Goal: Task Accomplishment & Management: Complete application form

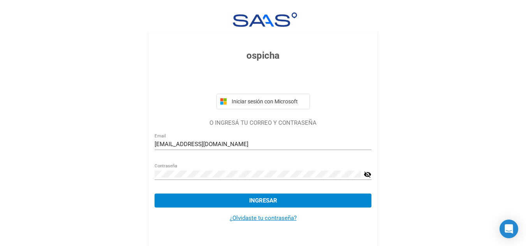
scroll to position [14, 0]
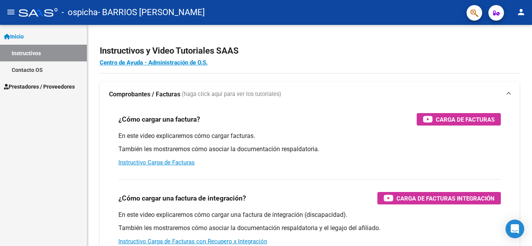
click at [40, 88] on span "Prestadores / Proveedores" at bounding box center [39, 87] width 71 height 9
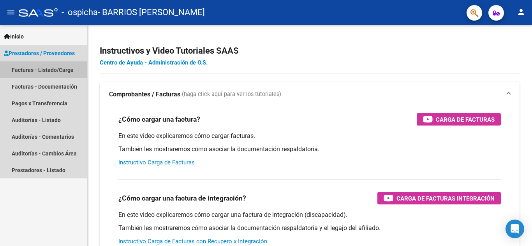
click at [45, 70] on link "Facturas - Listado/Carga" at bounding box center [43, 70] width 87 height 17
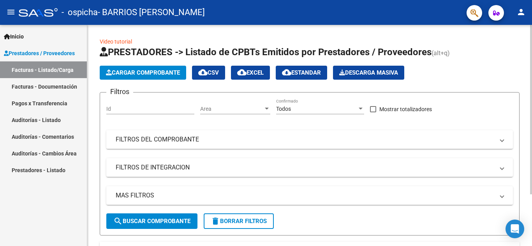
click at [158, 70] on span "Cargar Comprobante" at bounding box center [143, 72] width 74 height 7
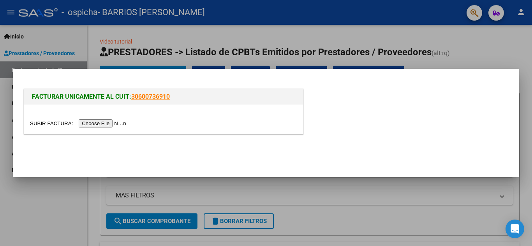
click at [98, 124] on input "file" at bounding box center [79, 124] width 98 height 8
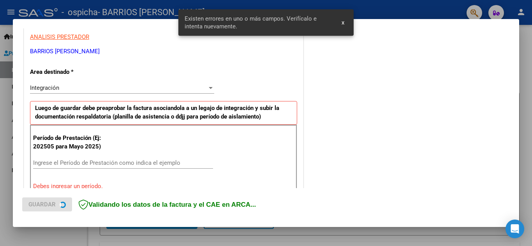
scroll to position [176, 0]
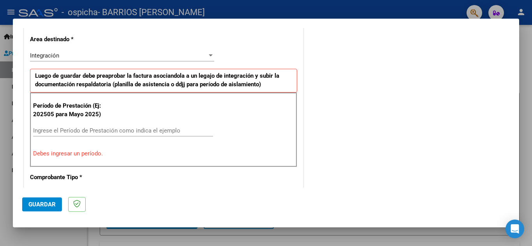
click at [41, 129] on input "Ingrese el Período de Prestación como indica el ejemplo" at bounding box center [123, 130] width 180 height 7
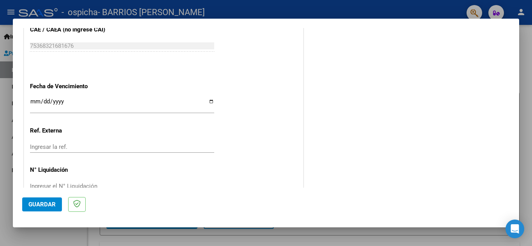
scroll to position [506, 0]
type input "202508"
click at [209, 101] on input "Ingresar la fecha" at bounding box center [122, 104] width 184 height 12
type input "[DATE]"
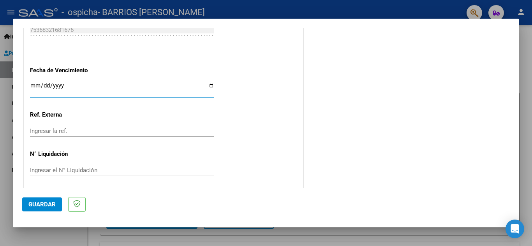
scroll to position [525, 0]
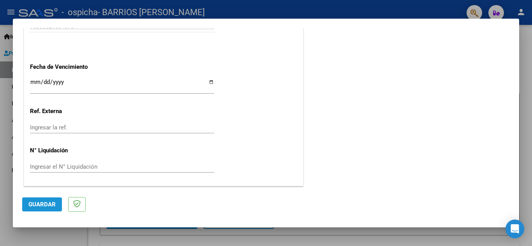
click at [37, 207] on span "Guardar" at bounding box center [41, 204] width 27 height 7
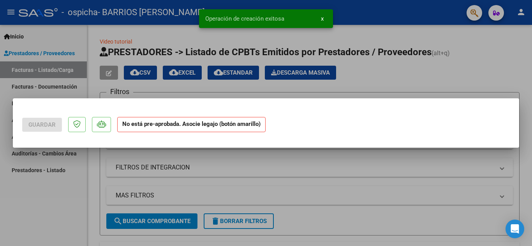
scroll to position [0, 0]
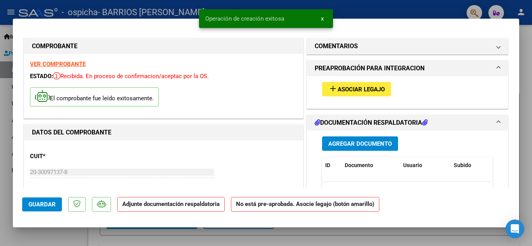
click at [340, 88] on span "Asociar Legajo" at bounding box center [361, 89] width 47 height 7
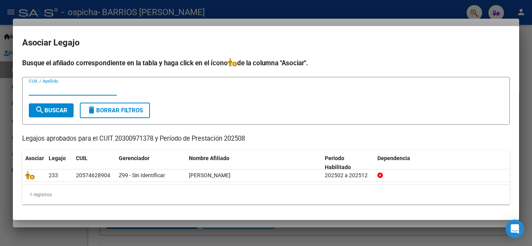
click at [86, 89] on input "CUIL / Apellido" at bounding box center [73, 89] width 88 height 7
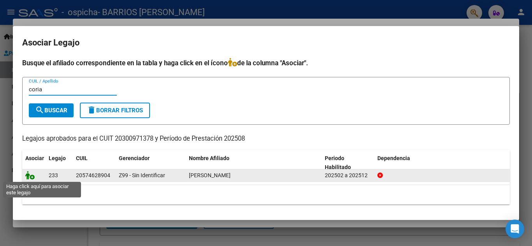
type input "coria"
click at [32, 178] on icon at bounding box center [29, 175] width 9 height 9
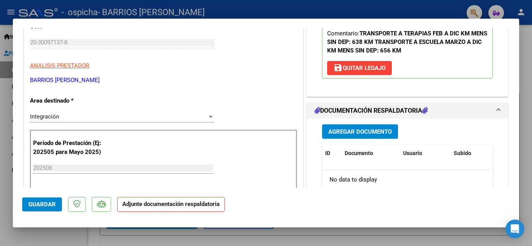
scroll to position [156, 0]
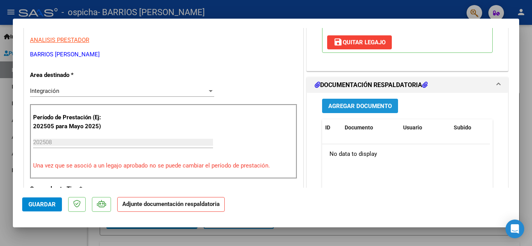
click at [367, 106] on span "Agregar Documento" at bounding box center [359, 106] width 63 height 7
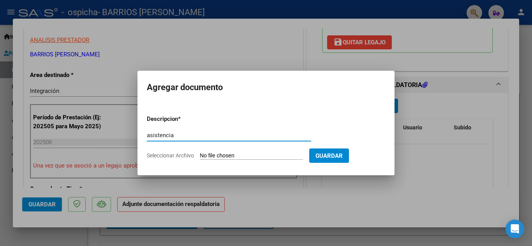
type input "asistencia"
click at [239, 154] on input "Seleccionar Archivo" at bounding box center [251, 156] width 103 height 7
type input "C:\fakepath\[DATE] asisten cole.pdf"
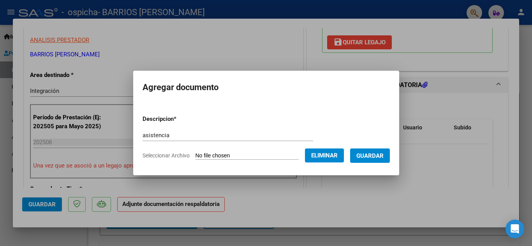
click at [376, 157] on span "Guardar" at bounding box center [369, 156] width 27 height 7
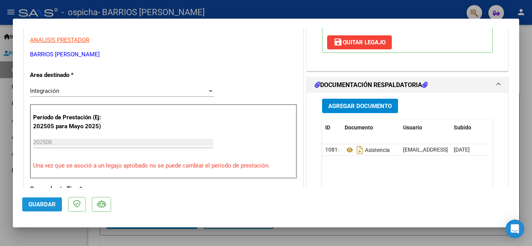
click at [41, 204] on span "Guardar" at bounding box center [41, 204] width 27 height 7
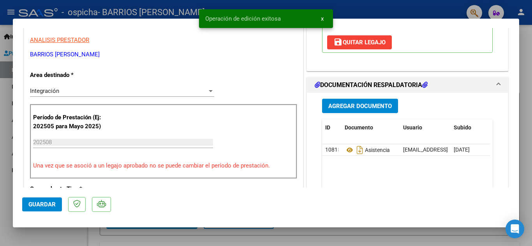
click at [23, 237] on div at bounding box center [266, 123] width 532 height 246
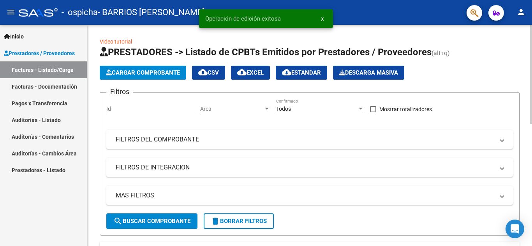
click at [138, 72] on span "Cargar Comprobante" at bounding box center [143, 72] width 74 height 7
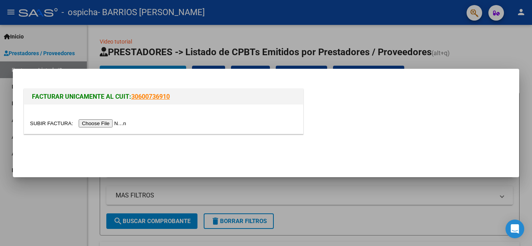
click at [116, 124] on input "file" at bounding box center [79, 124] width 98 height 8
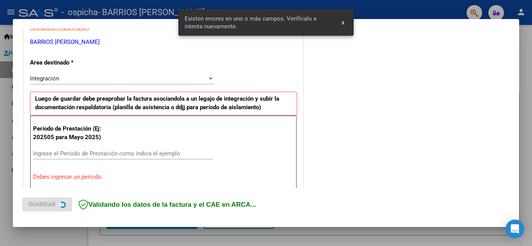
scroll to position [176, 0]
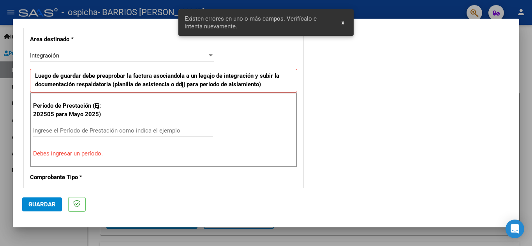
click at [66, 130] on input "Ingrese el Período de Prestación como indica el ejemplo" at bounding box center [123, 130] width 180 height 7
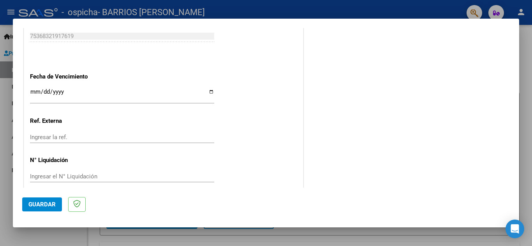
scroll to position [525, 0]
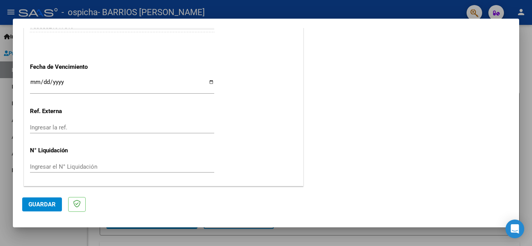
type input "202508"
click at [209, 80] on input "Ingresar la fecha" at bounding box center [122, 85] width 184 height 12
type input "[DATE]"
click at [47, 205] on span "Guardar" at bounding box center [41, 204] width 27 height 7
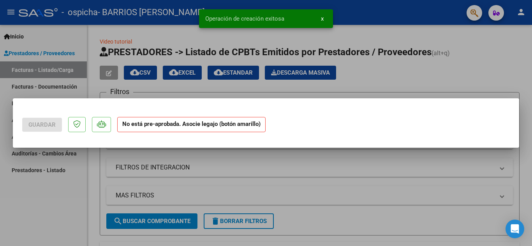
scroll to position [0, 0]
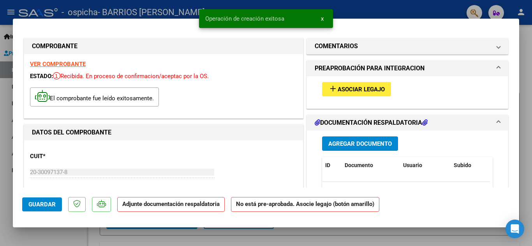
click at [341, 86] on span "Asociar Legajo" at bounding box center [361, 89] width 47 height 7
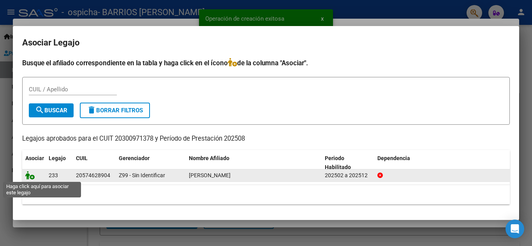
click at [29, 177] on icon at bounding box center [29, 175] width 9 height 9
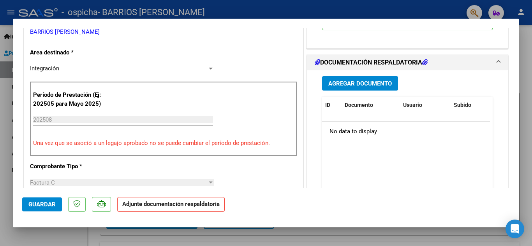
scroll to position [195, 0]
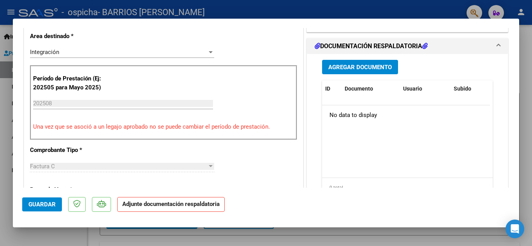
click at [349, 69] on span "Agregar Documento" at bounding box center [359, 67] width 63 height 7
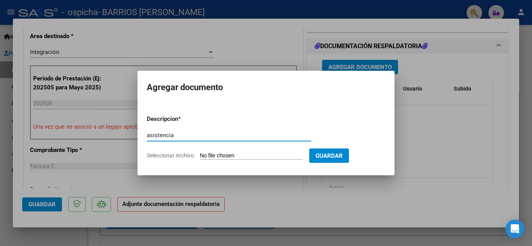
type input "asistencia"
click at [218, 154] on input "Seleccionar Archivo" at bounding box center [251, 156] width 103 height 7
type input "C:\fakepath\[DATE] asiste terapia.pdf"
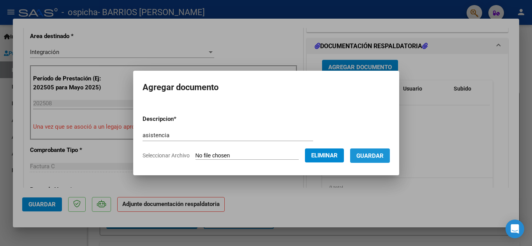
click at [375, 158] on span "Guardar" at bounding box center [369, 156] width 27 height 7
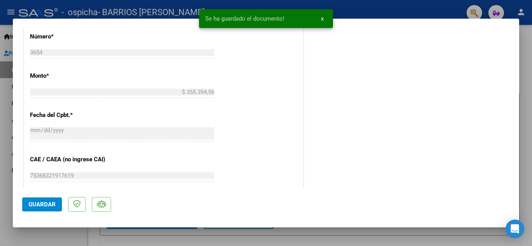
scroll to position [389, 0]
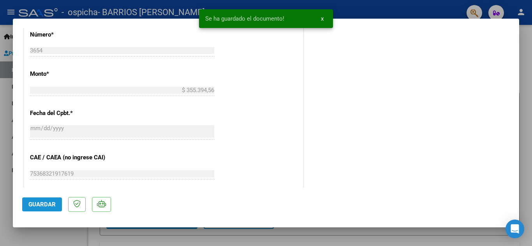
click at [40, 200] on button "Guardar" at bounding box center [42, 205] width 40 height 14
click at [20, 237] on div at bounding box center [266, 123] width 532 height 246
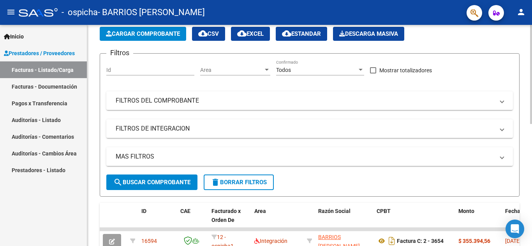
scroll to position [0, 0]
